Goal: Entertainment & Leisure: Consume media (video, audio)

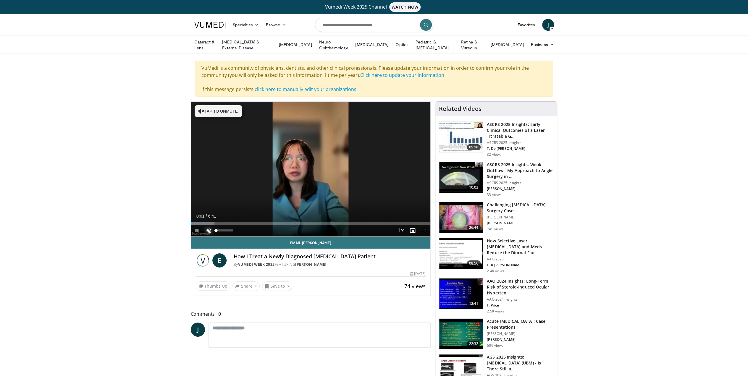
click at [209, 227] on span "Video Player" at bounding box center [209, 231] width 12 height 12
click at [425, 229] on span "Video Player" at bounding box center [425, 231] width 12 height 12
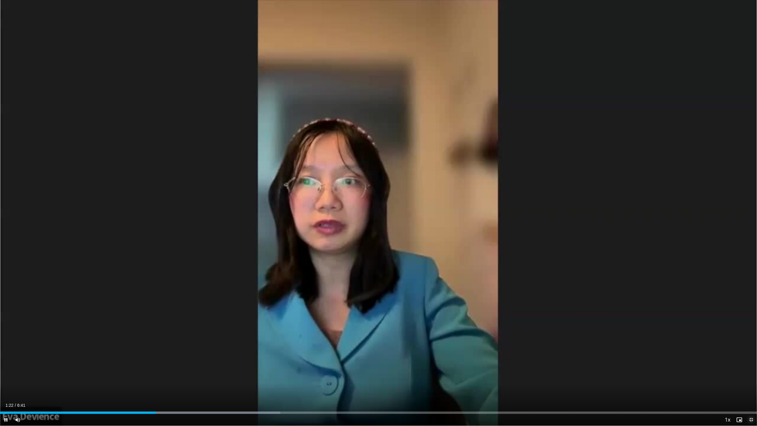
click at [748, 376] on span "Video Player" at bounding box center [751, 420] width 12 height 12
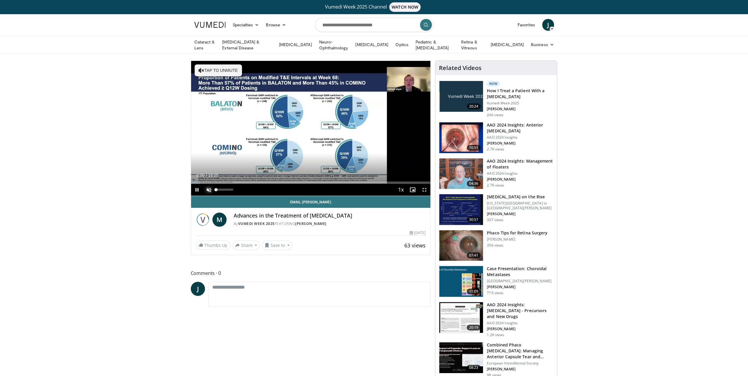
click at [209, 187] on span "Video Player" at bounding box center [209, 190] width 12 height 12
click at [425, 187] on span "Video Player" at bounding box center [425, 190] width 12 height 12
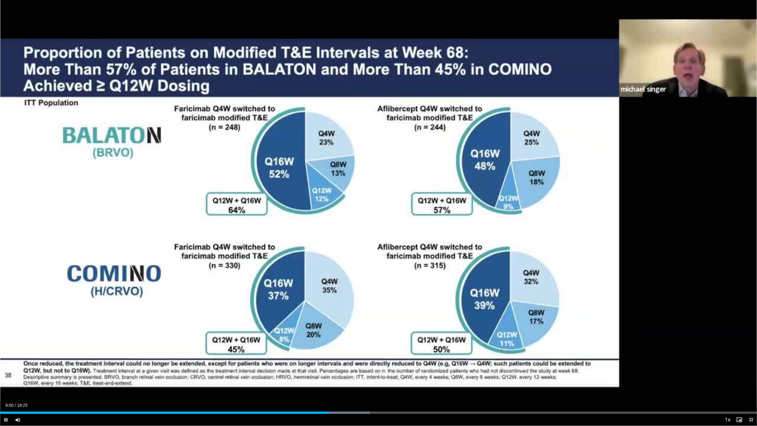
click at [748, 376] on span "Video Player" at bounding box center [751, 420] width 12 height 12
